Goal: Navigation & Orientation: Find specific page/section

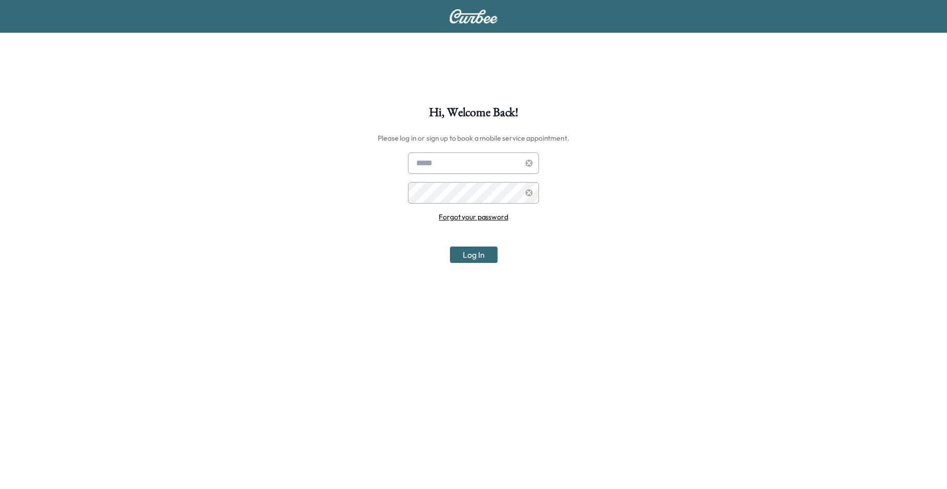
type input "**********"
click at [464, 256] on button "Log In" at bounding box center [474, 255] width 48 height 16
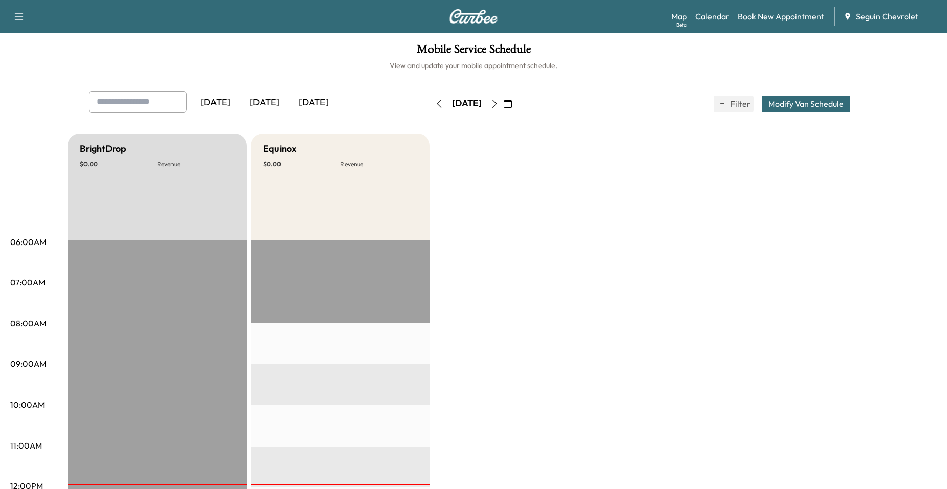
click at [498, 106] on icon "button" at bounding box center [494, 104] width 8 height 8
click at [497, 107] on icon "button" at bounding box center [494, 104] width 5 height 8
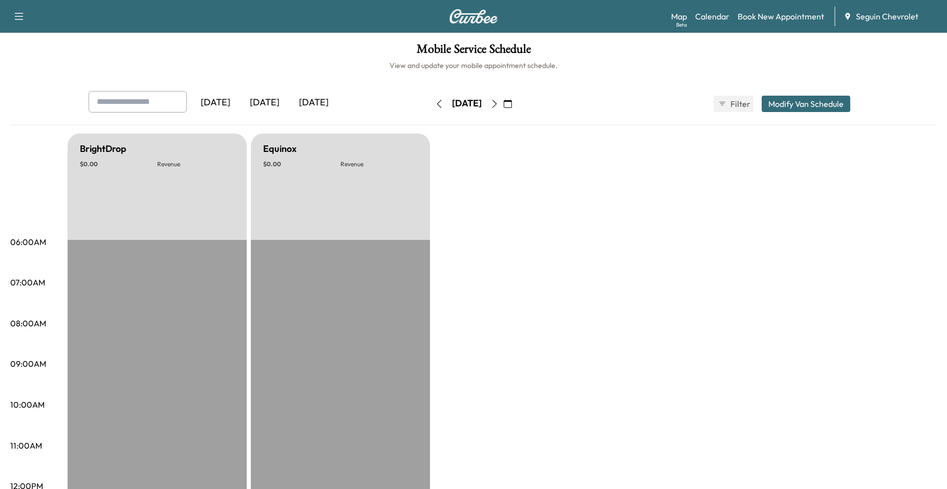
click at [498, 103] on icon "button" at bounding box center [494, 104] width 8 height 8
click at [498, 104] on icon "button" at bounding box center [494, 104] width 8 height 8
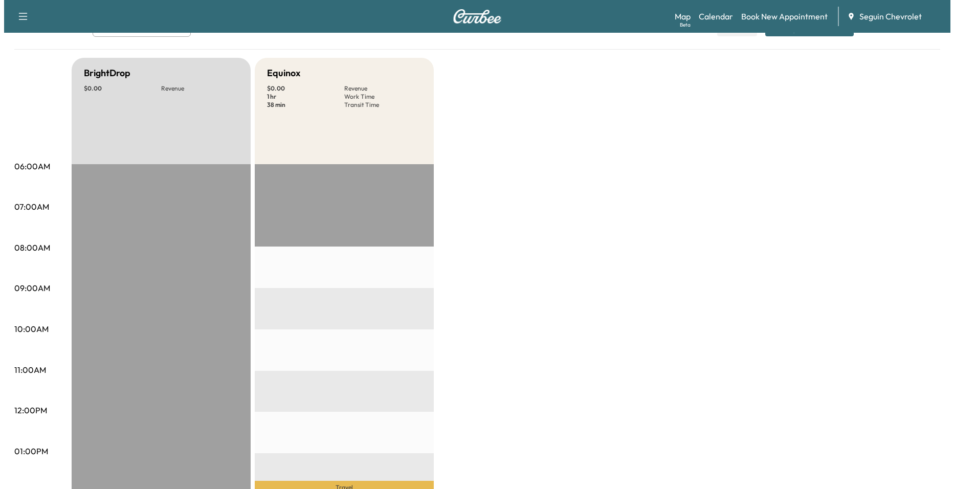
scroll to position [205, 0]
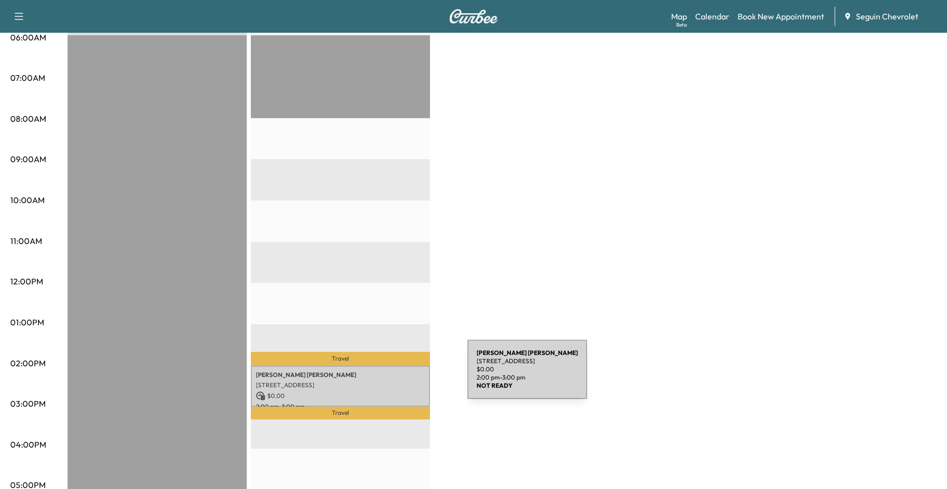
click at [382, 385] on p "[STREET_ADDRESS]" at bounding box center [340, 385] width 169 height 8
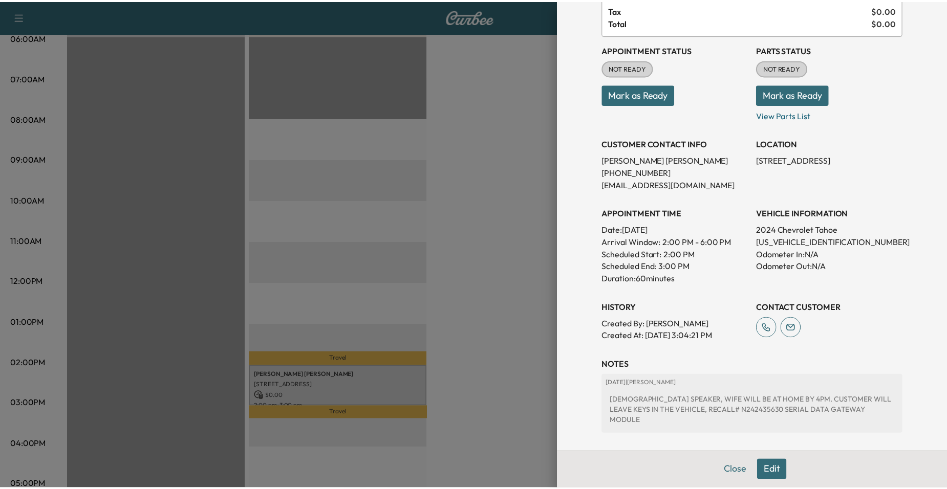
scroll to position [174, 0]
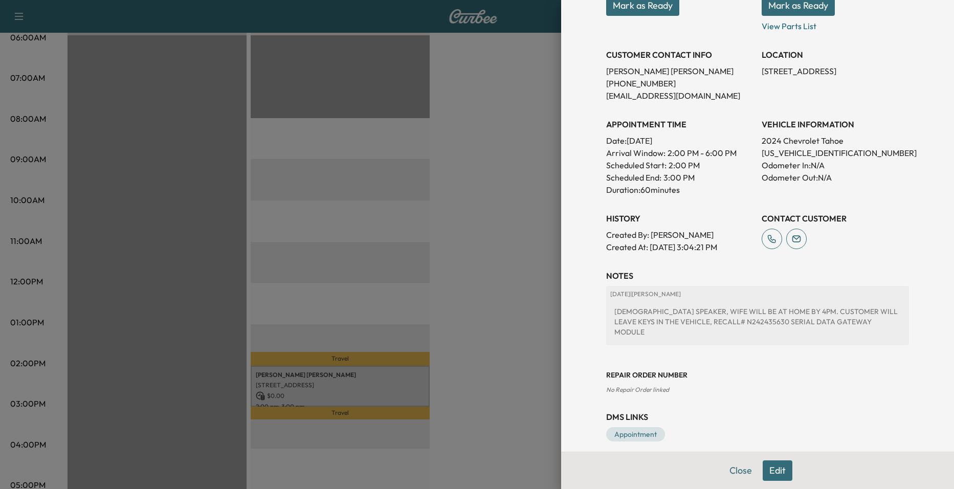
click at [394, 243] on div at bounding box center [477, 244] width 954 height 489
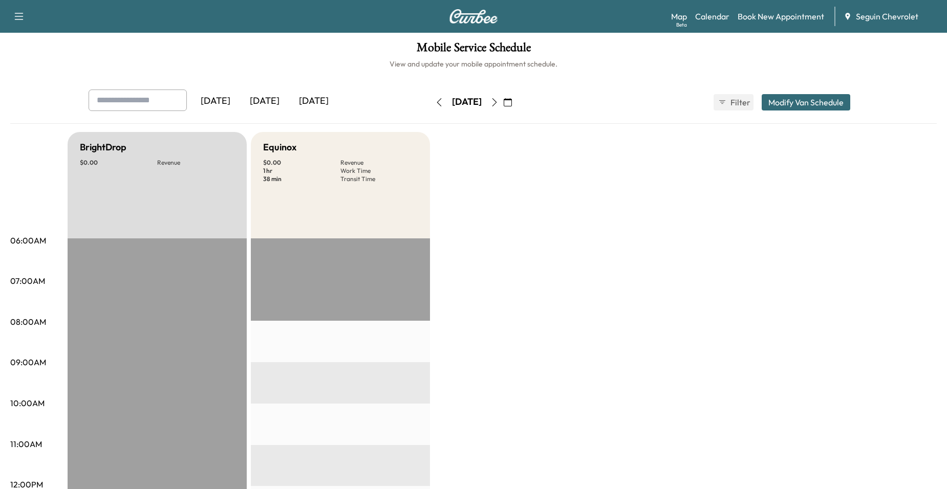
scroll to position [0, 0]
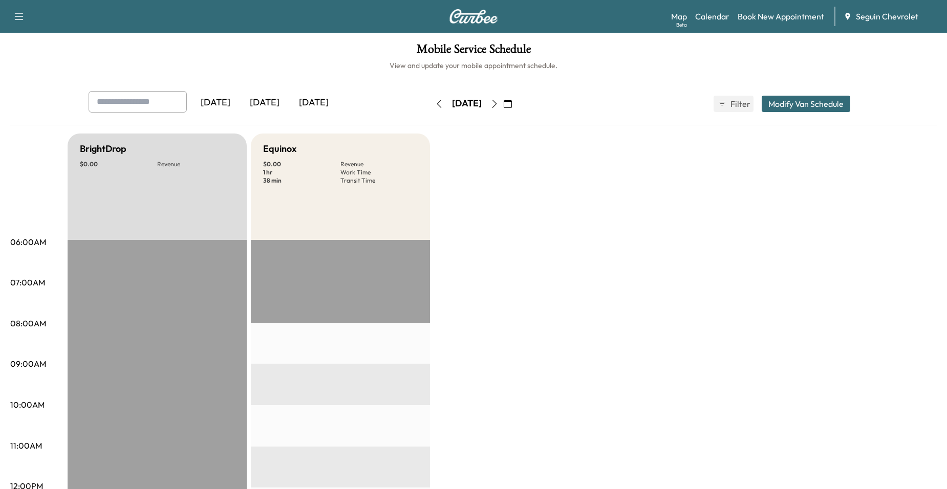
click at [497, 107] on icon "button" at bounding box center [494, 104] width 5 height 8
click at [503, 112] on div "[DATE]" at bounding box center [466, 104] width 73 height 16
click at [503, 109] on button "button" at bounding box center [494, 104] width 17 height 16
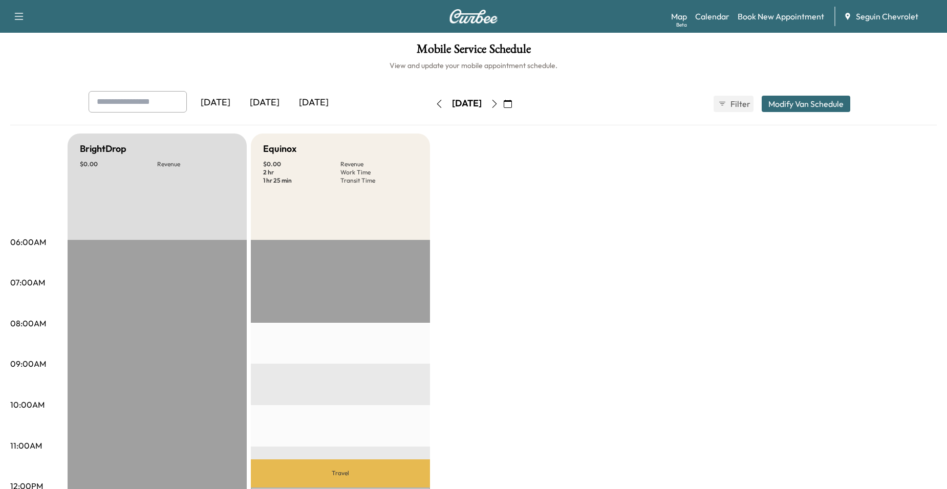
click at [498, 103] on icon "button" at bounding box center [494, 104] width 8 height 8
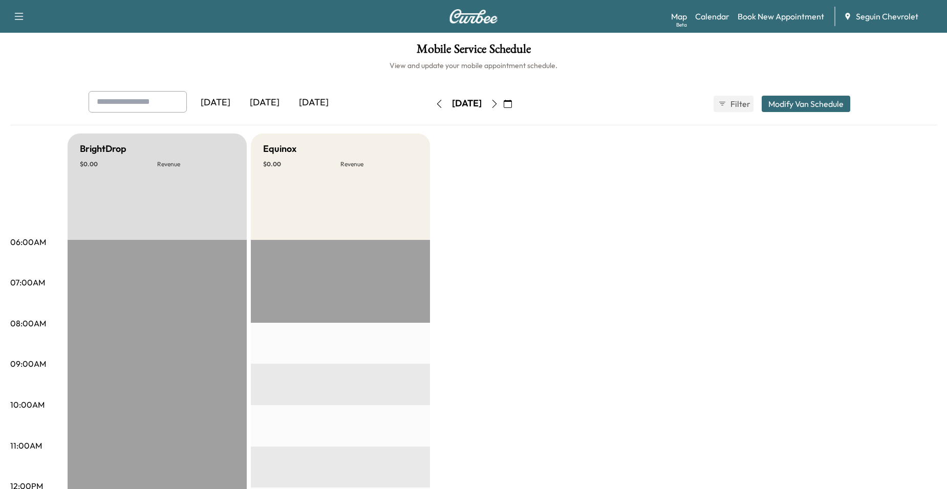
click at [498, 106] on icon "button" at bounding box center [494, 104] width 8 height 8
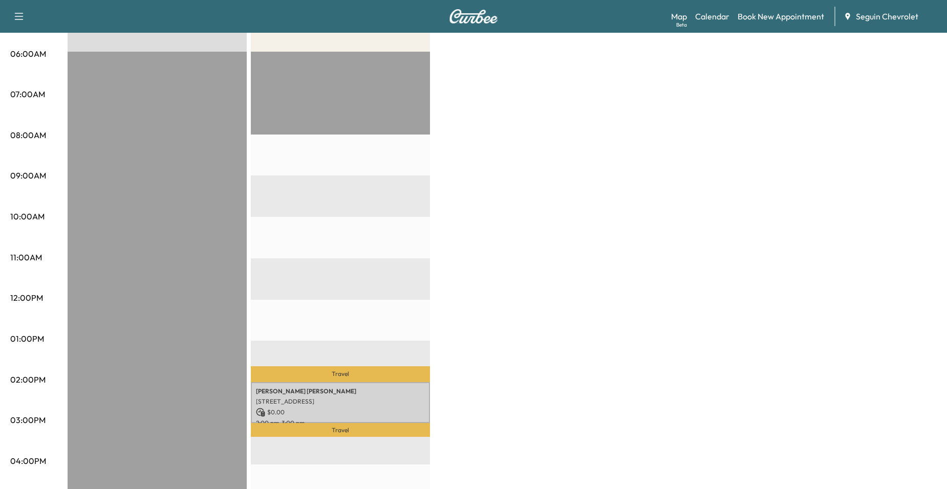
scroll to position [51, 0]
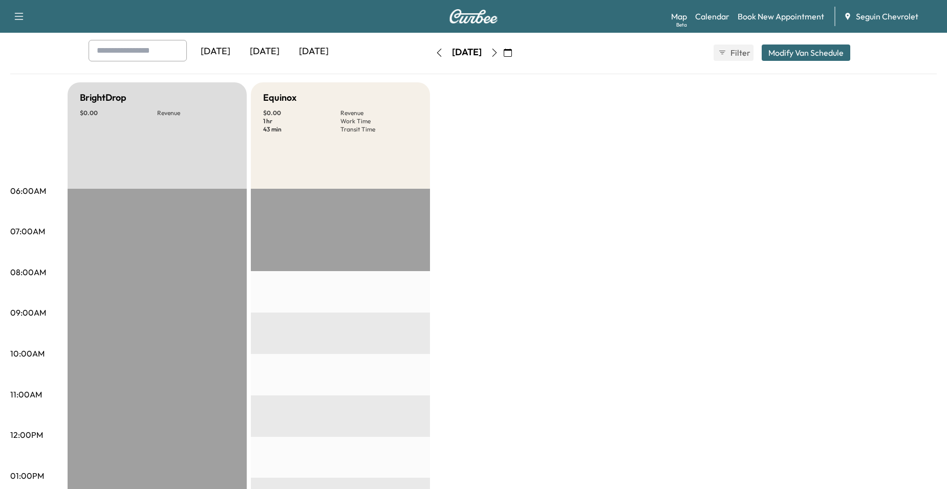
click at [498, 54] on icon "button" at bounding box center [494, 53] width 8 height 8
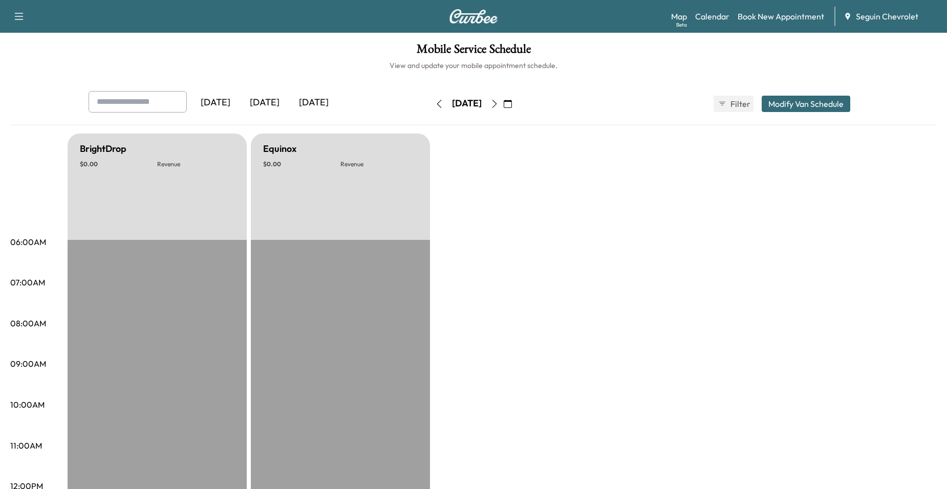
click at [503, 108] on button "button" at bounding box center [494, 104] width 17 height 16
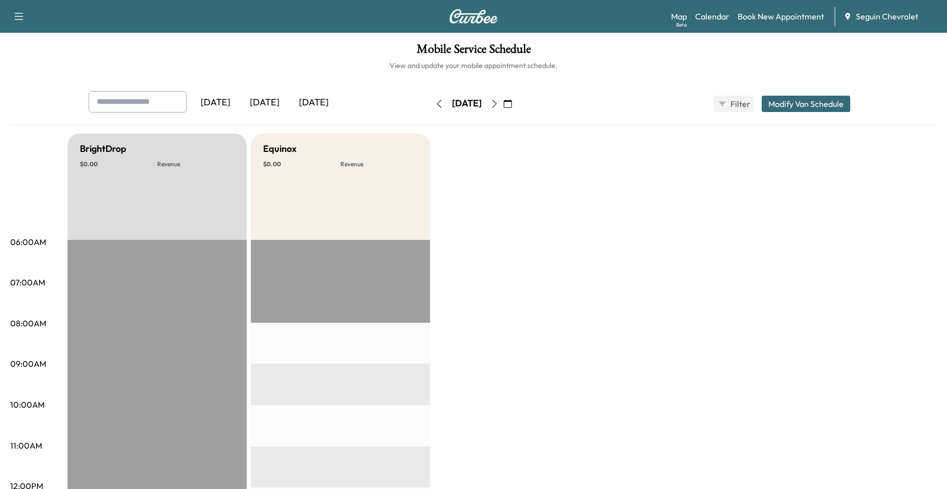
click at [498, 100] on icon "button" at bounding box center [494, 104] width 8 height 8
click at [498, 103] on icon "button" at bounding box center [494, 104] width 8 height 8
click at [503, 111] on button "button" at bounding box center [494, 104] width 17 height 16
click at [498, 101] on icon "button" at bounding box center [494, 104] width 8 height 8
click at [498, 100] on icon "button" at bounding box center [494, 104] width 8 height 8
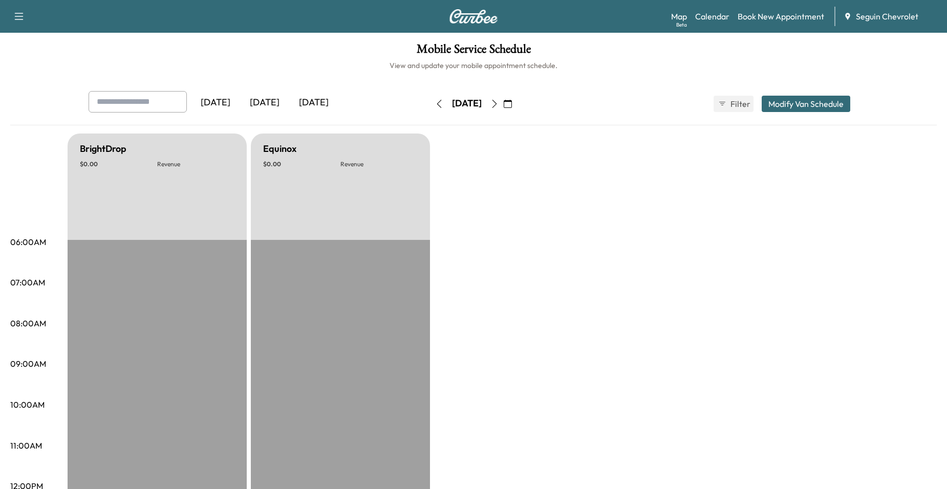
click at [498, 105] on icon "button" at bounding box center [494, 104] width 8 height 8
click at [516, 104] on button "button" at bounding box center [507, 104] width 17 height 16
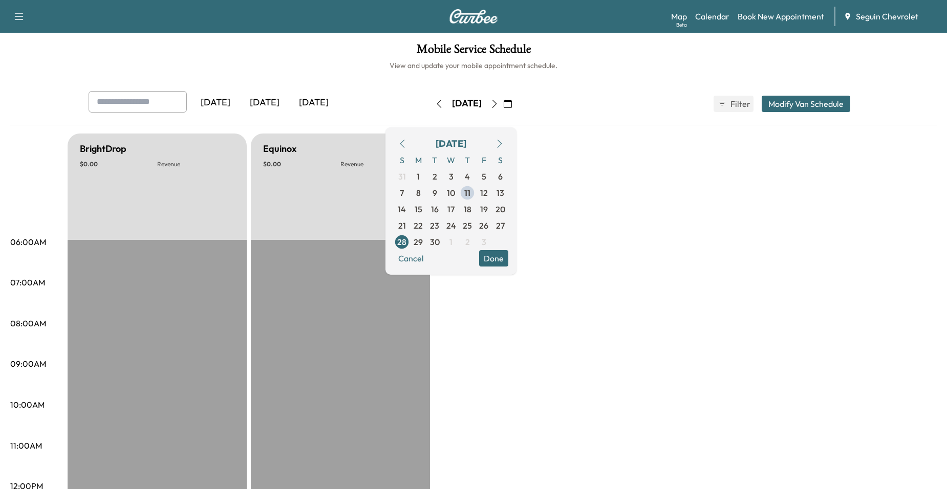
click at [497, 104] on icon "button" at bounding box center [494, 104] width 5 height 8
